Goal: Information Seeking & Learning: Compare options

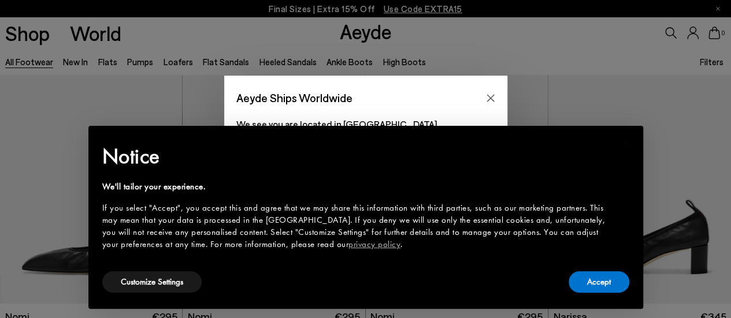
click at [479, 225] on div "If you select "Accept", you accept this and agree that we may share this inform…" at bounding box center [356, 226] width 508 height 49
click at [624, 284] on button "Accept" at bounding box center [598, 281] width 61 height 21
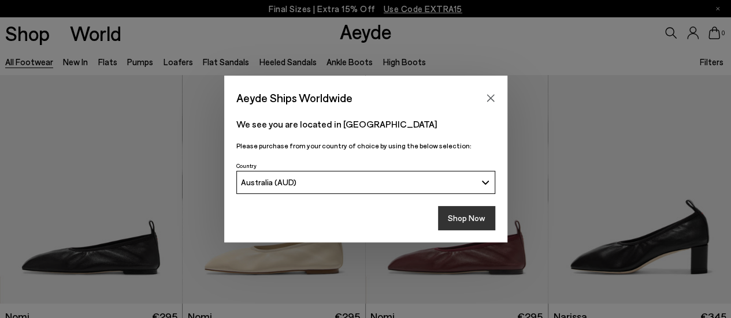
click at [461, 214] on button "Shop Now" at bounding box center [466, 218] width 57 height 24
click at [465, 220] on button "Shop Now" at bounding box center [466, 218] width 57 height 24
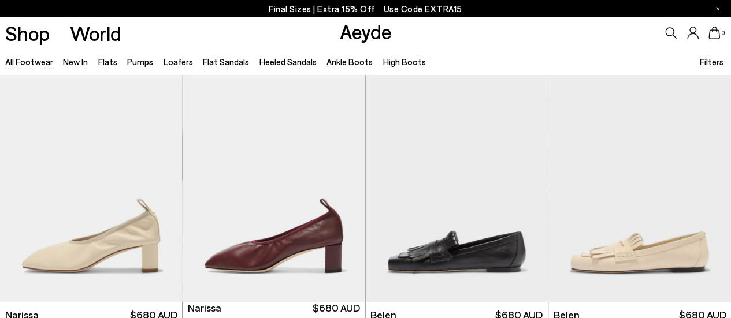
scroll to position [289, 0]
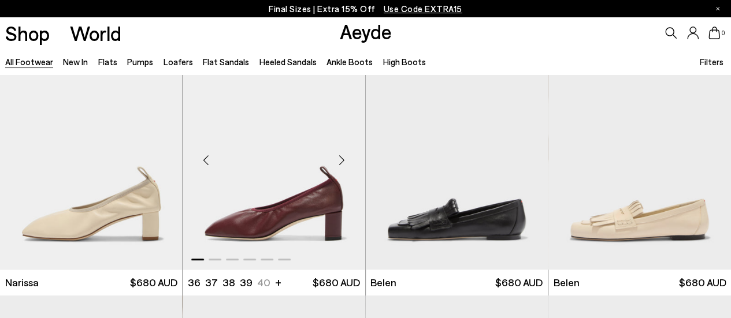
click at [340, 158] on div "Next slide" at bounding box center [342, 160] width 35 height 35
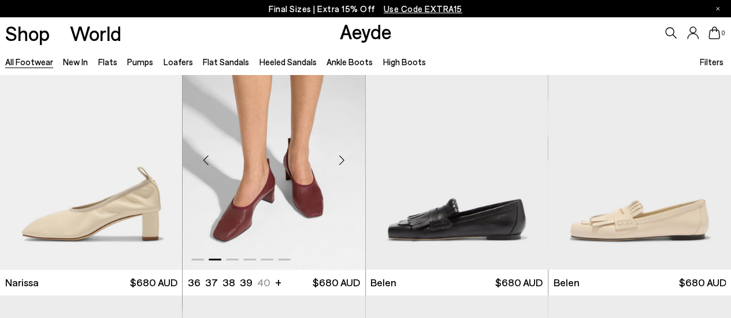
click at [340, 158] on div "Next slide" at bounding box center [342, 160] width 35 height 35
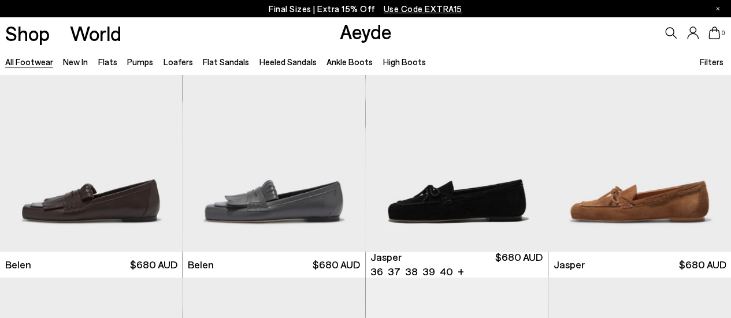
scroll to position [577, 0]
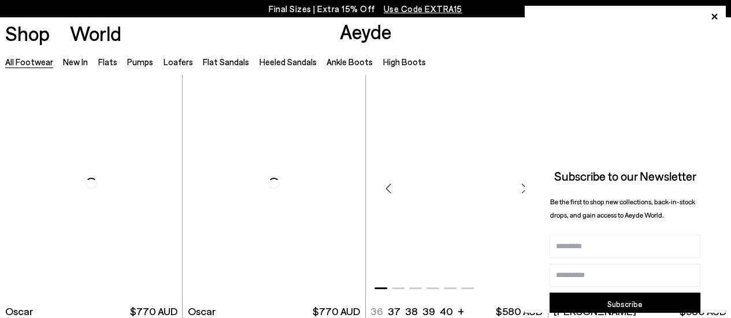
scroll to position [1906, 0]
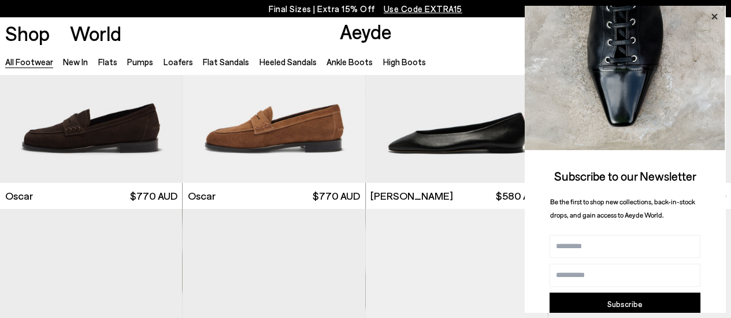
click at [714, 18] on icon at bounding box center [713, 16] width 15 height 15
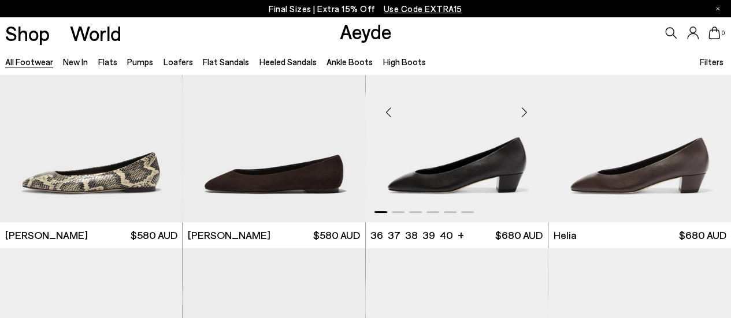
scroll to position [2137, 0]
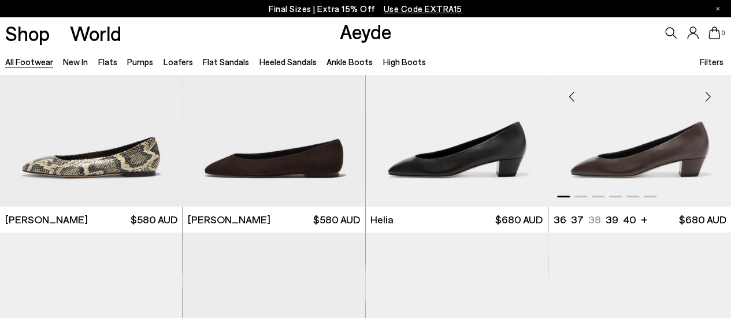
click at [714, 95] on div "Next slide" at bounding box center [707, 97] width 35 height 35
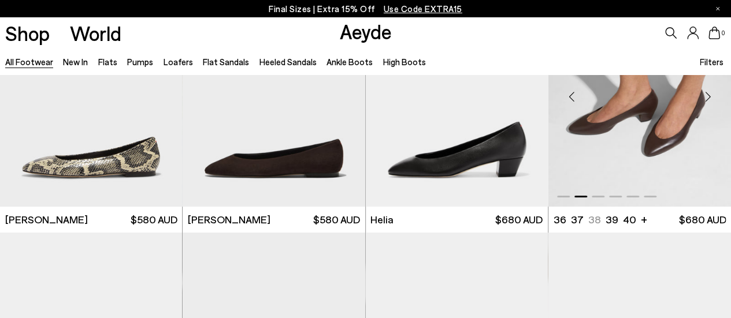
click at [714, 95] on div "Next slide" at bounding box center [707, 97] width 35 height 35
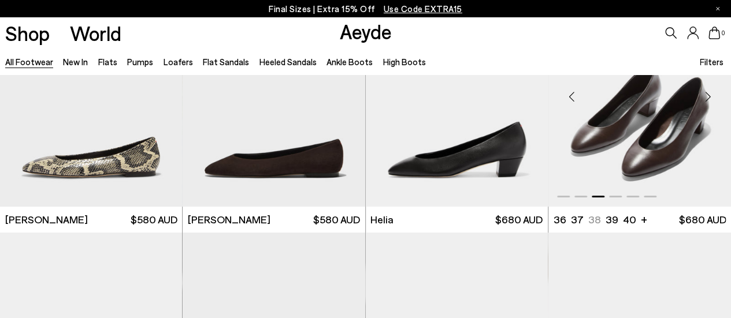
click at [714, 94] on div "Next slide" at bounding box center [707, 97] width 35 height 35
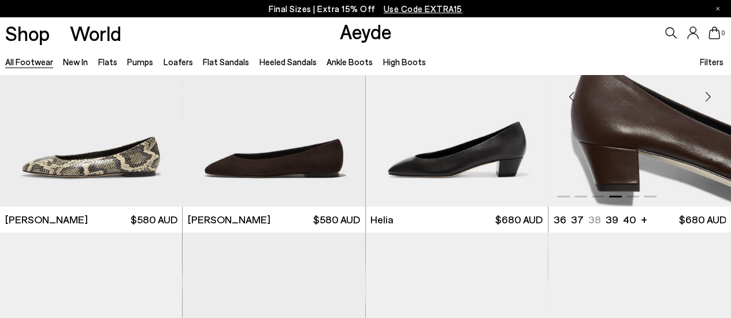
click at [714, 94] on div "Next slide" at bounding box center [707, 97] width 35 height 35
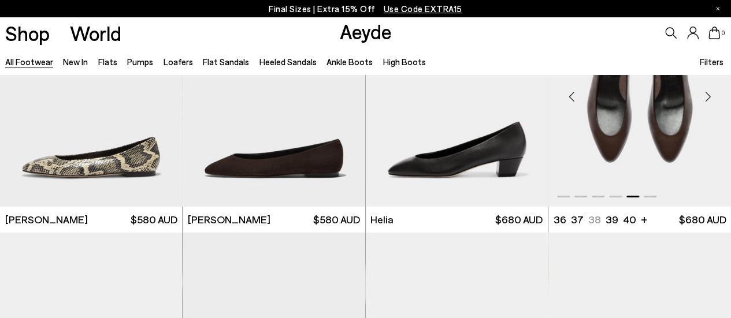
click at [714, 94] on div "Next slide" at bounding box center [707, 97] width 35 height 35
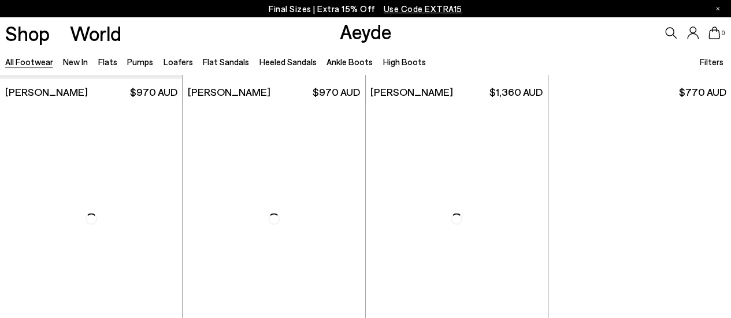
scroll to position [3349, 0]
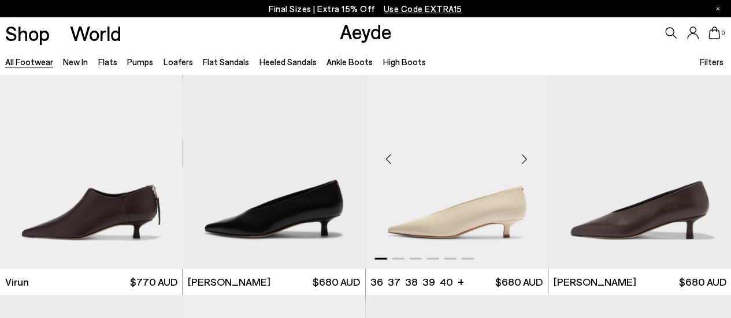
click at [524, 155] on div "Next slide" at bounding box center [524, 158] width 35 height 35
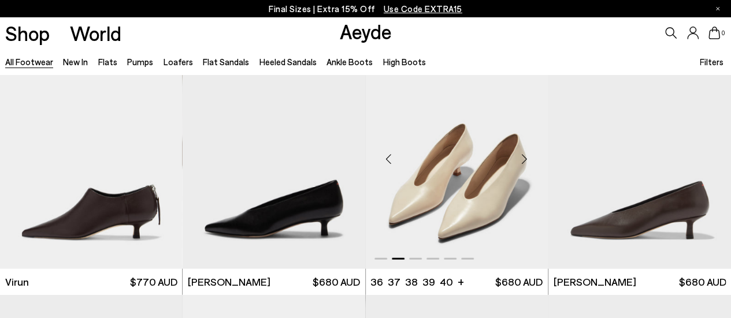
click at [524, 155] on div "Next slide" at bounding box center [524, 158] width 35 height 35
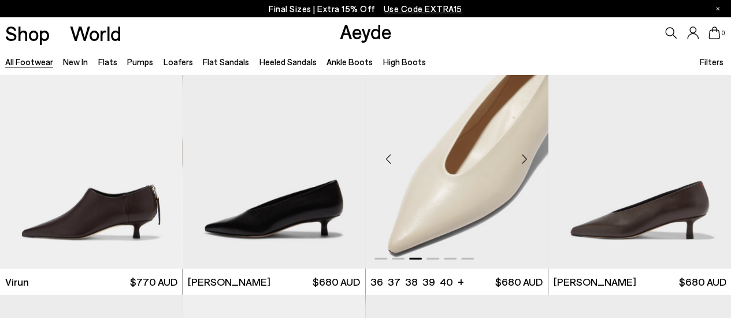
click at [524, 155] on div "Next slide" at bounding box center [524, 158] width 35 height 35
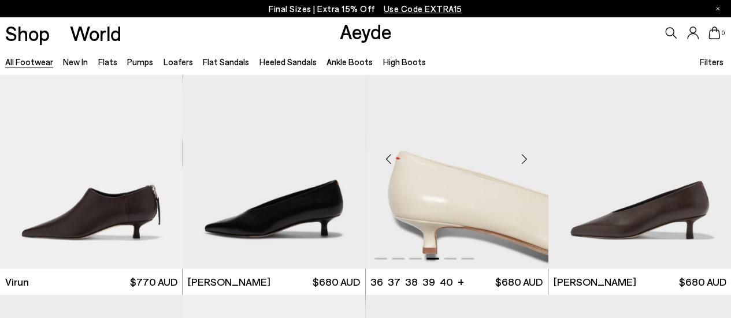
click at [524, 155] on div "Next slide" at bounding box center [524, 158] width 35 height 35
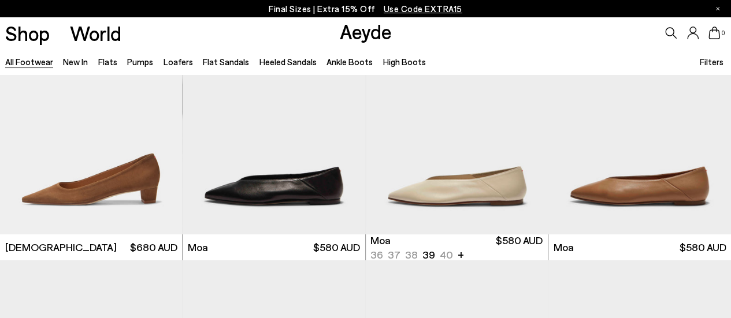
scroll to position [4158, 0]
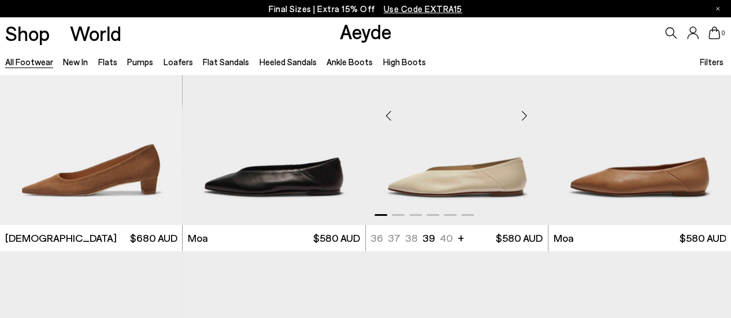
click at [523, 114] on div "Next slide" at bounding box center [524, 115] width 35 height 35
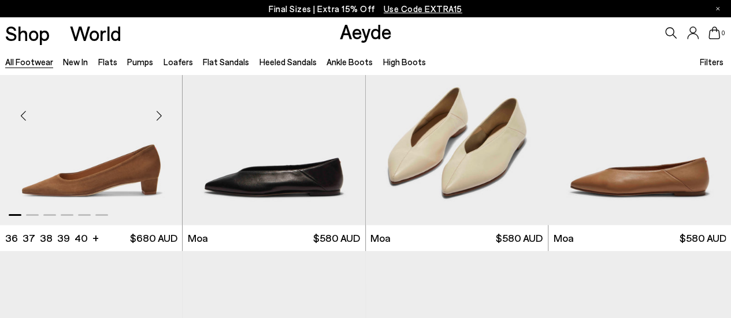
click at [164, 114] on div "Next slide" at bounding box center [158, 115] width 35 height 35
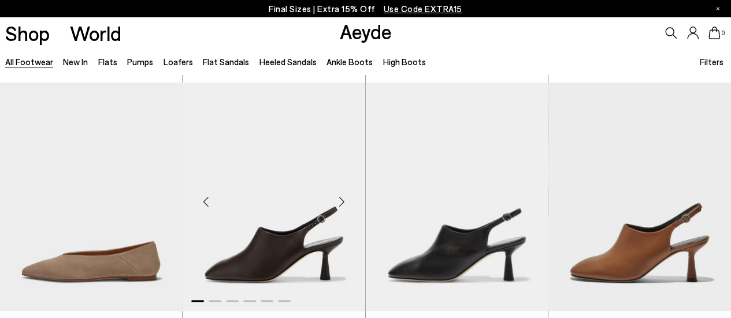
scroll to position [4620, 0]
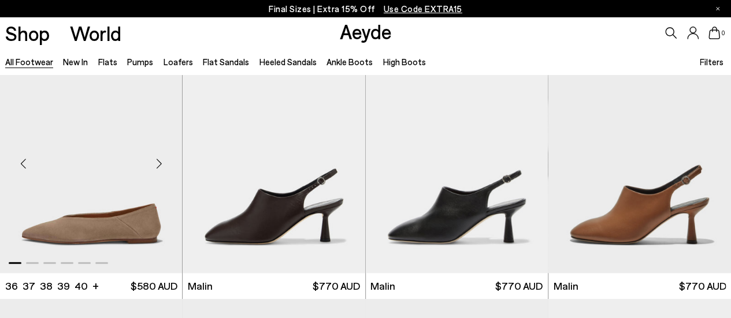
click at [162, 163] on div "Next slide" at bounding box center [158, 163] width 35 height 35
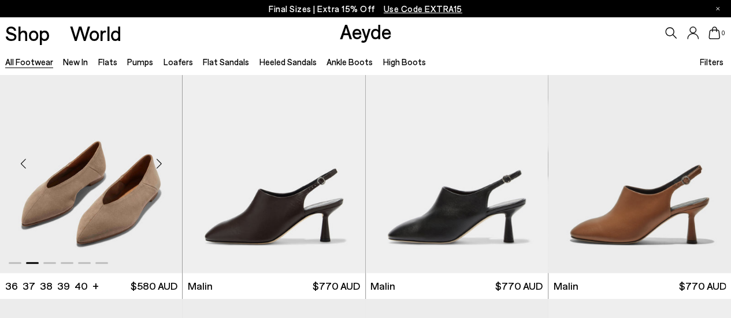
click at [162, 163] on div "Next slide" at bounding box center [158, 163] width 35 height 35
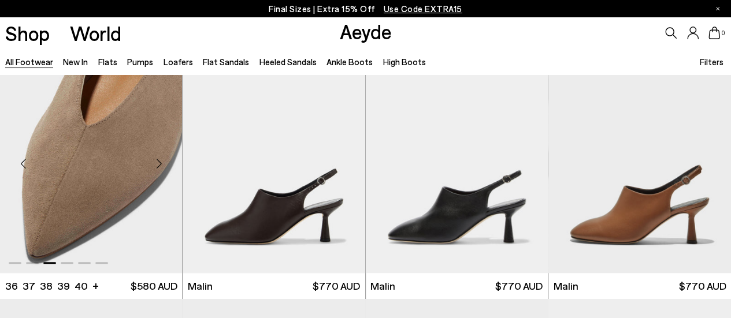
click at [162, 163] on div "Next slide" at bounding box center [158, 163] width 35 height 35
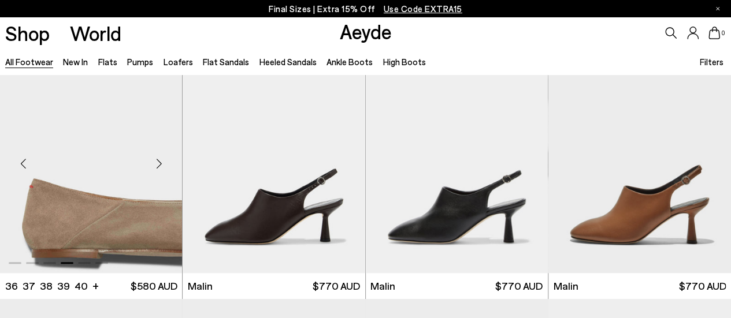
click at [162, 163] on div "Next slide" at bounding box center [158, 163] width 35 height 35
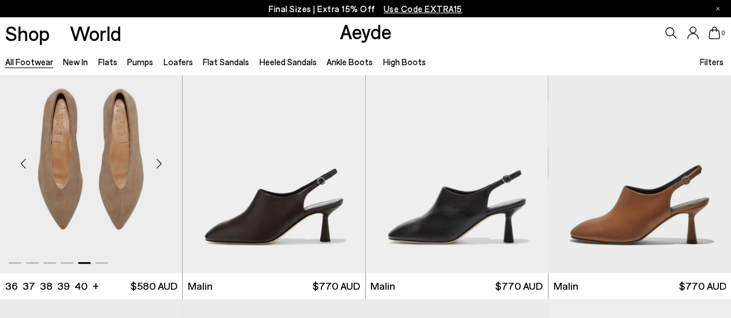
click at [162, 163] on div "Next slide" at bounding box center [158, 163] width 35 height 35
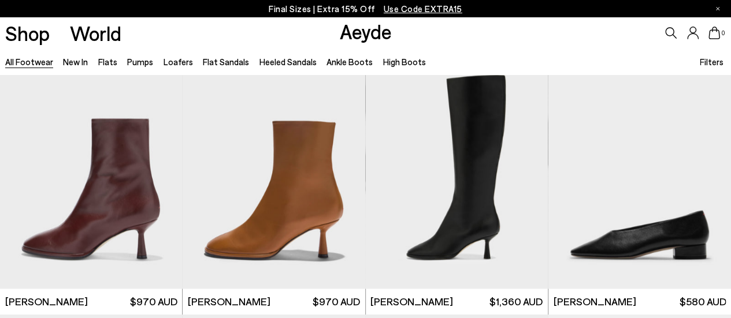
scroll to position [5140, 0]
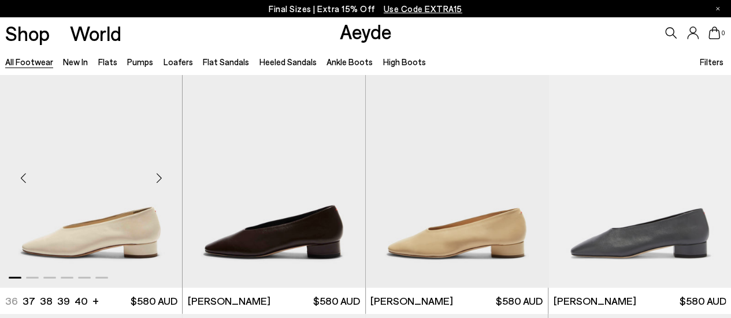
scroll to position [5428, 0]
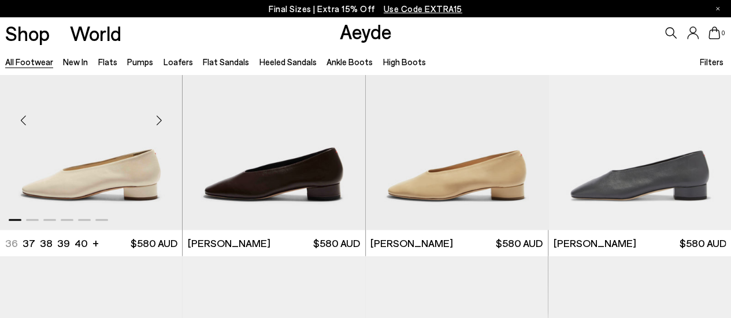
click at [161, 118] on div "Next slide" at bounding box center [158, 120] width 35 height 35
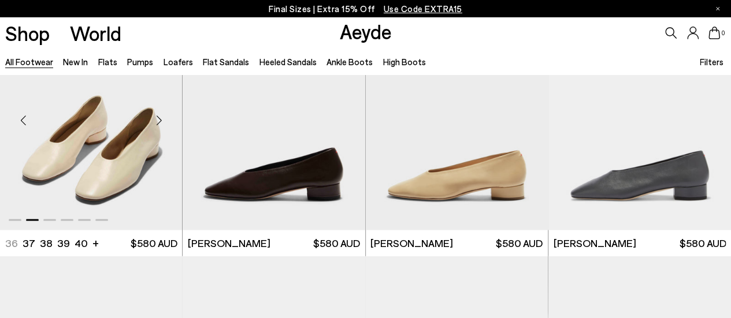
click at [161, 118] on div "Next slide" at bounding box center [158, 120] width 35 height 35
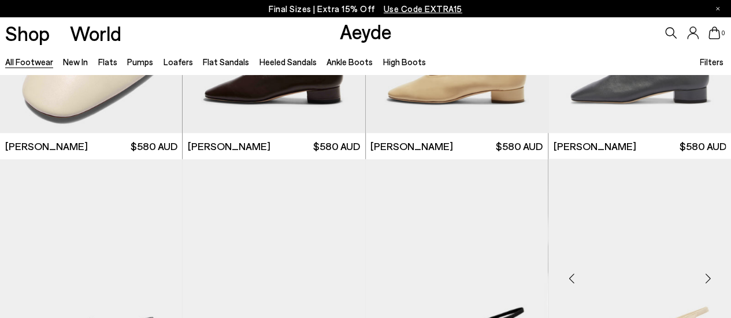
scroll to position [5659, 0]
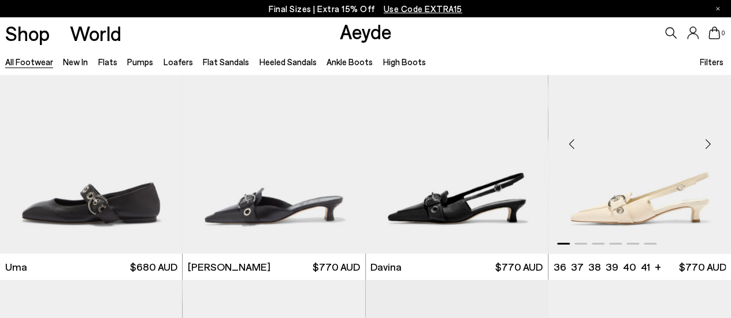
click at [703, 144] on div "Next slide" at bounding box center [707, 143] width 35 height 35
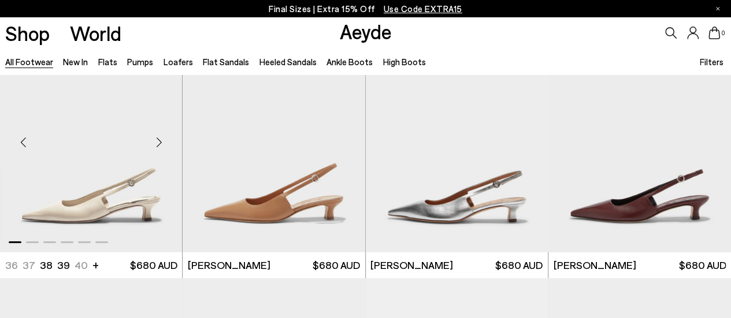
scroll to position [6699, 0]
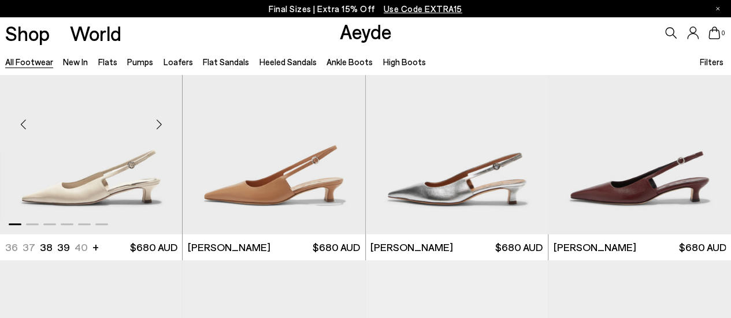
click at [156, 125] on div "Next slide" at bounding box center [158, 124] width 35 height 35
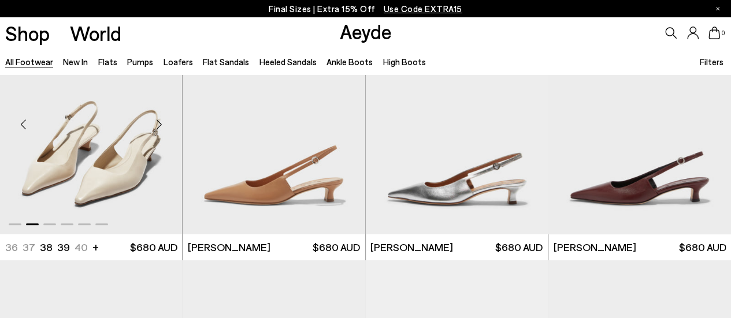
click at [156, 125] on div "Next slide" at bounding box center [158, 124] width 35 height 35
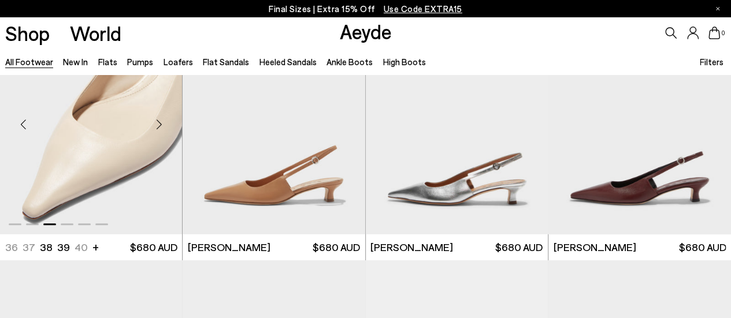
click at [156, 125] on div "Next slide" at bounding box center [158, 124] width 35 height 35
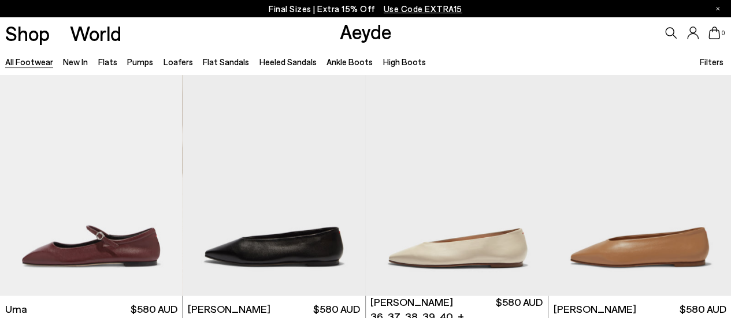
scroll to position [7969, 0]
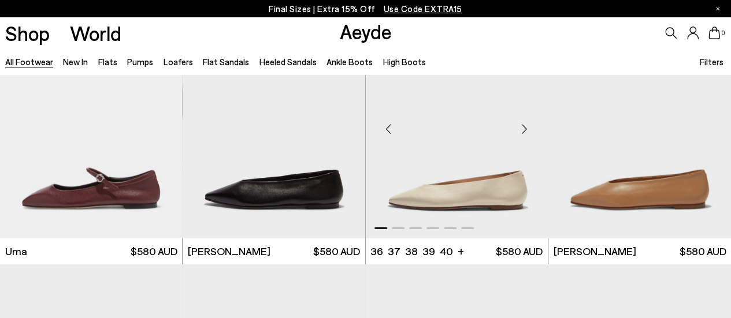
click at [523, 131] on div "Next slide" at bounding box center [524, 128] width 35 height 35
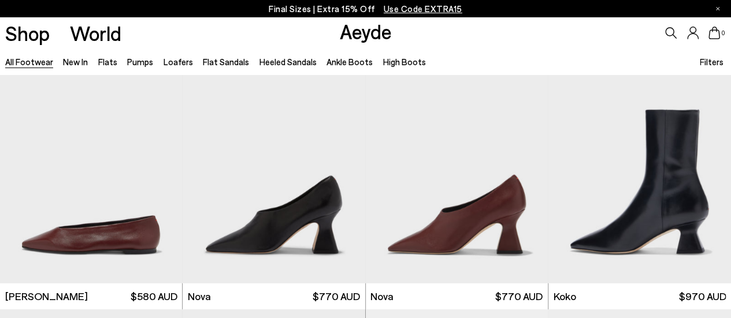
scroll to position [8200, 0]
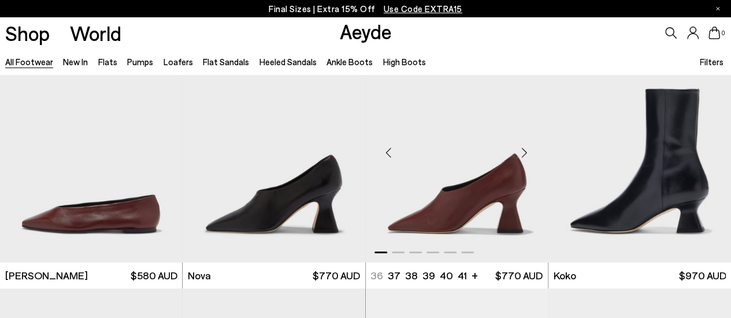
click at [522, 154] on div "Next slide" at bounding box center [524, 153] width 35 height 35
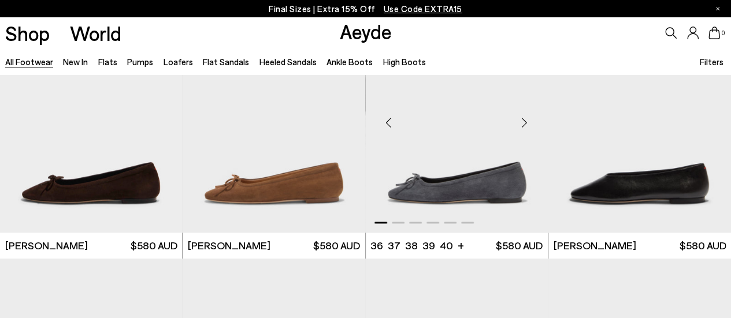
scroll to position [9240, 0]
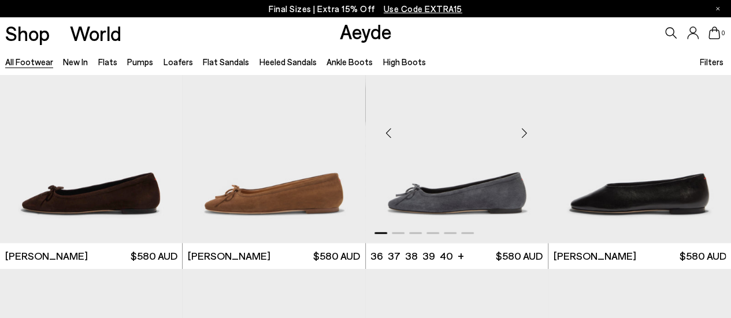
click at [522, 129] on div "Next slide" at bounding box center [524, 133] width 35 height 35
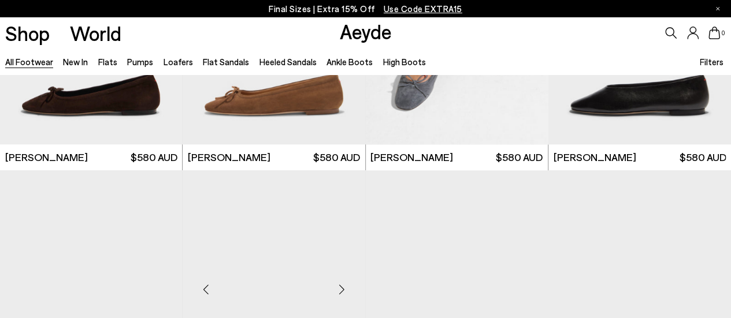
scroll to position [9471, 0]
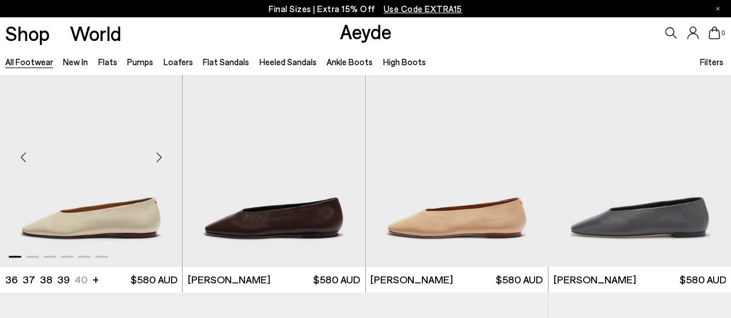
click at [161, 160] on div "Next slide" at bounding box center [158, 157] width 35 height 35
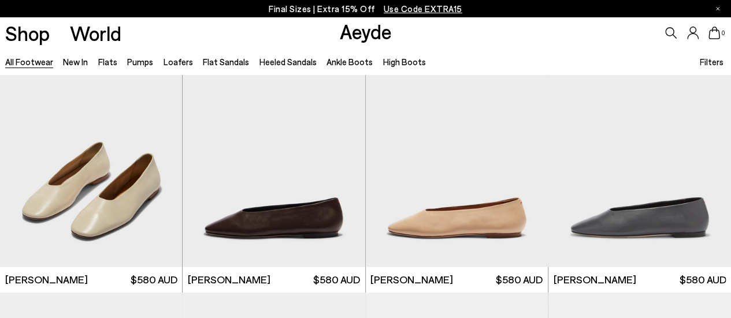
scroll to position [9760, 0]
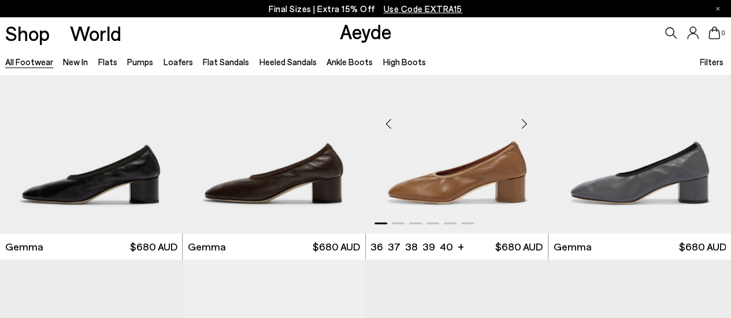
click at [526, 124] on div "Next slide" at bounding box center [524, 123] width 35 height 35
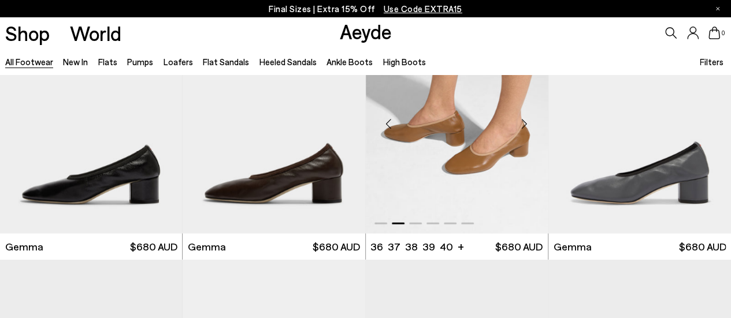
click at [526, 124] on div "Next slide" at bounding box center [524, 123] width 35 height 35
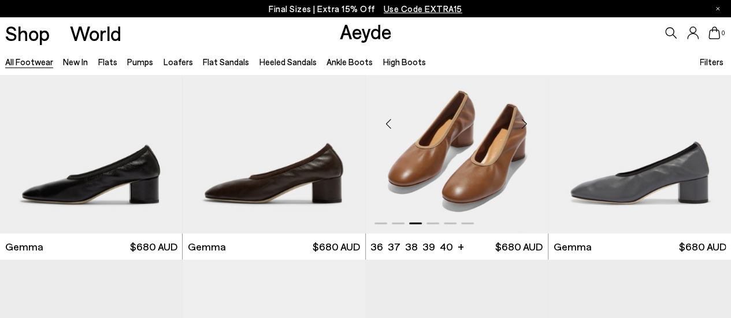
click at [526, 124] on div "Next slide" at bounding box center [524, 123] width 35 height 35
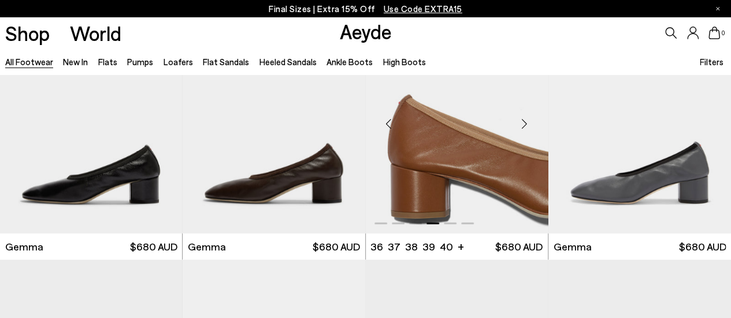
click at [526, 124] on div "Next slide" at bounding box center [524, 123] width 35 height 35
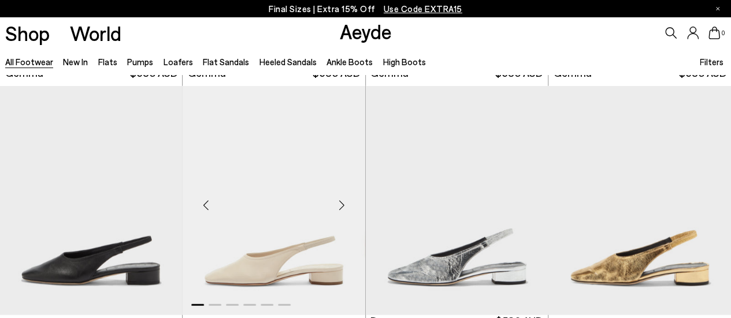
scroll to position [9991, 0]
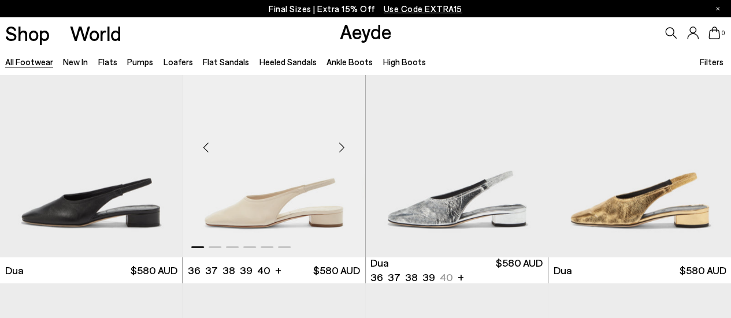
click at [342, 146] on div "Next slide" at bounding box center [342, 147] width 35 height 35
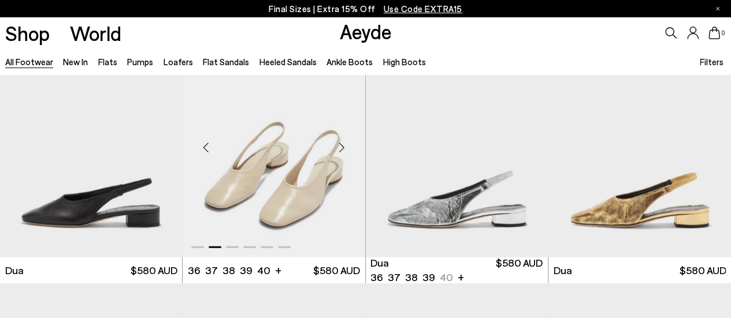
click at [342, 146] on div "Next slide" at bounding box center [342, 147] width 35 height 35
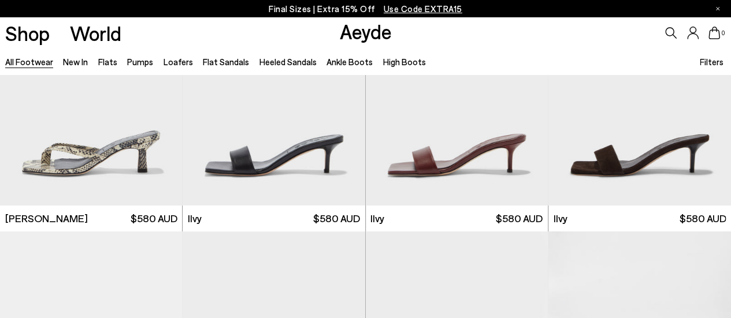
scroll to position [11337, 0]
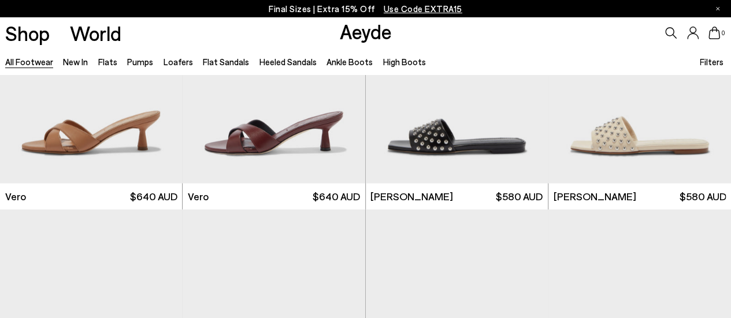
scroll to position [12763, 0]
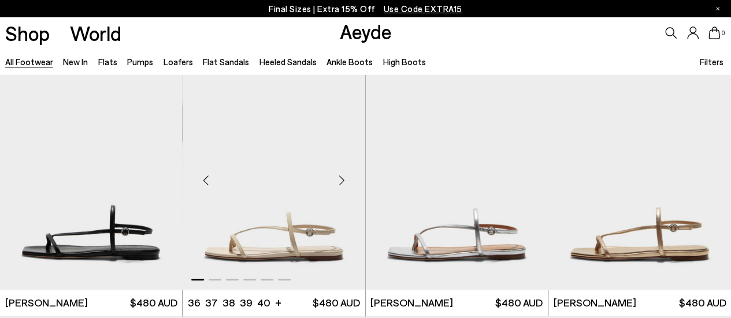
click at [338, 182] on div "Next slide" at bounding box center [342, 180] width 35 height 35
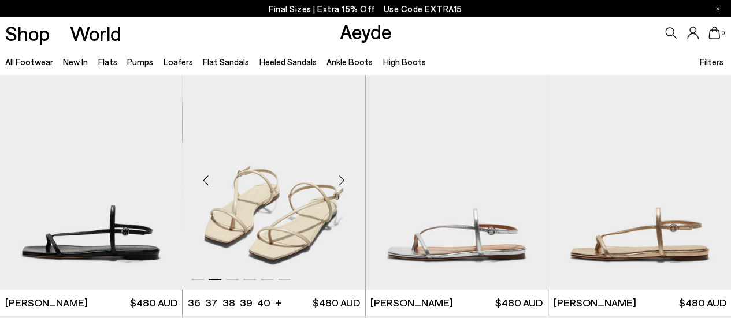
scroll to position [12874, 0]
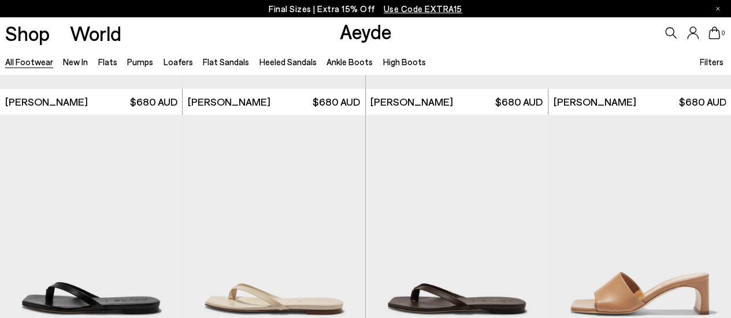
scroll to position [13463, 0]
